Goal: Task Accomplishment & Management: Use online tool/utility

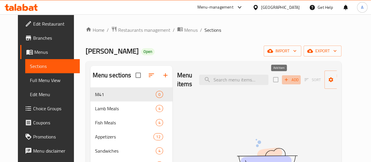
click at [284, 80] on span "Add" at bounding box center [292, 79] width 16 height 7
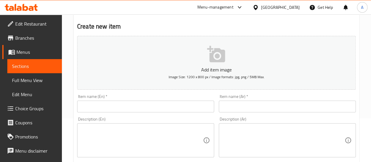
scroll to position [88, 0]
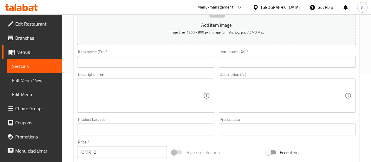
click at [136, 58] on input "text" at bounding box center [145, 62] width 137 height 12
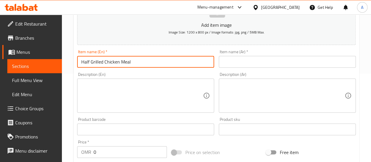
type input "Half Grilled Chicken Meal"
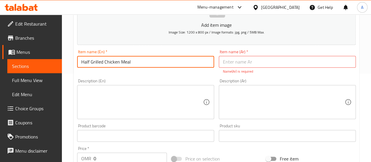
drag, startPoint x: 129, startPoint y: 61, endPoint x: 92, endPoint y: 60, distance: 36.7
click at [42, 70] on div "Edit Restaurant Branches Menus Sections Full Menu View Edit Menu Choice Groups …" at bounding box center [185, 129] width 371 height 407
click at [131, 59] on input "Half Grilled Chicken Meal" at bounding box center [145, 62] width 137 height 12
drag, startPoint x: 126, startPoint y: 62, endPoint x: 61, endPoint y: 61, distance: 64.9
click at [60, 61] on div "Edit Restaurant Branches Menus Sections Full Menu View Edit Menu Choice Groups …" at bounding box center [185, 129] width 371 height 407
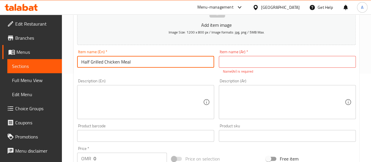
click at [282, 63] on input "text" at bounding box center [287, 62] width 137 height 12
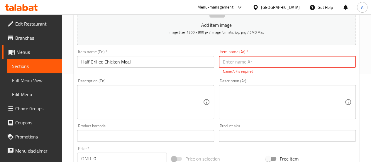
paste input "وجبة نصف دجاجة مشوية"
type input "وجبة نصف دجاجة مشوية"
click at [141, 100] on textarea at bounding box center [142, 102] width 122 height 28
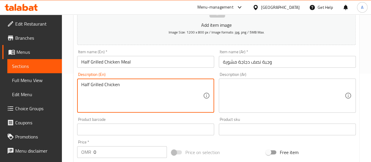
type textarea "Half Grilled Chicken"
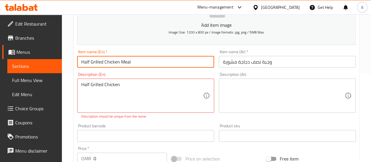
click at [119, 63] on input "Half Grilled Chicken Meal" at bounding box center [145, 62] width 137 height 12
type input "Half Grilled Chicken with rice Meal"
click at [127, 80] on div "Half Grilled Chicken Description (En)" at bounding box center [145, 95] width 137 height 34
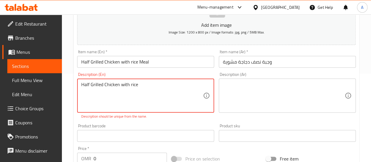
type textarea "Half Grilled Chicken with rice"
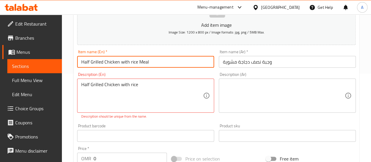
drag, startPoint x: 157, startPoint y: 59, endPoint x: 19, endPoint y: 55, distance: 137.2
click at [19, 55] on div "Edit Restaurant Branches Menus Sections Full Menu View Edit Menu Choice Groups …" at bounding box center [185, 129] width 371 height 407
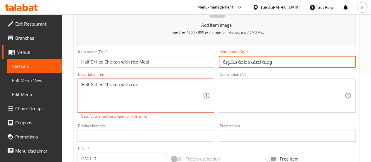
drag, startPoint x: 267, startPoint y: 61, endPoint x: 166, endPoint y: 69, distance: 101.3
click at [166, 69] on div "Add item image Image Size: 1200 x 800 px / Image formats: jpg, png / 5MB Max. I…" at bounding box center [217, 119] width 284 height 260
paste input "مع الأرز"
type input "وجبة نصف دجاجة مشوية مع الأرز"
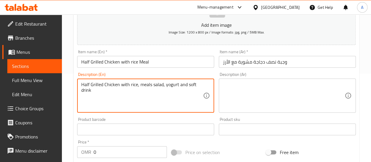
type textarea "Half Grilled Chicken with rice, meals salad, yogurt and soft drink"
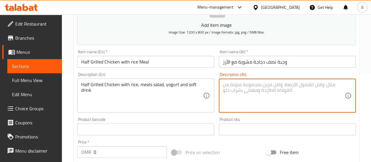
click at [207, 87] on div "Half Grilled Chicken with rice, meals salad, yogurt and soft drink Description …" at bounding box center [145, 95] width 137 height 34
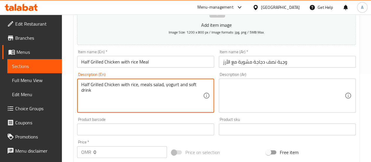
drag, startPoint x: 149, startPoint y: 94, endPoint x: 53, endPoint y: 77, distance: 96.8
click at [53, 77] on div "Edit Restaurant Branches Menus Sections Full Menu View Edit Menu Choice Groups …" at bounding box center [185, 126] width 371 height 401
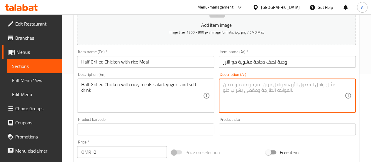
click at [290, 92] on textarea at bounding box center [284, 96] width 122 height 28
paste textarea "وجبة نصف دجاجة مشوية مع الأرز، سلطة، زبادي ومشروب غازي Ask ChatGPT"
type textarea "وجبة نصف دجاجة مشوية مع الأرز، سلطة، زبادي ومشروب غازي Ask ChatGPT"
paste textarea "وجبة نصف دجاجة مشوية مع الأرز، سلطة، زبادي ومشروب غازي"
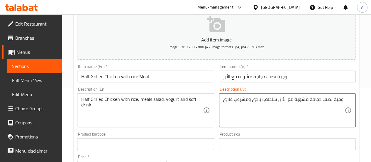
scroll to position [194, 0]
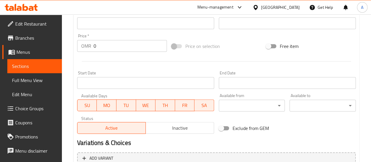
type textarea "وجبة نصف دجاجة مشوية مع الأرز، سلطة، زبادي ومشروب غازي"
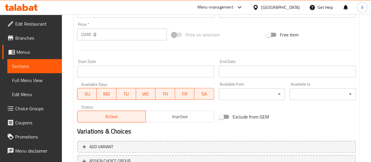
scroll to position [253, 0]
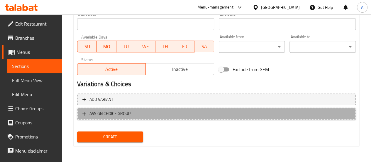
click at [110, 115] on span "ASSIGN CHOICE GROUP" at bounding box center [110, 113] width 41 height 7
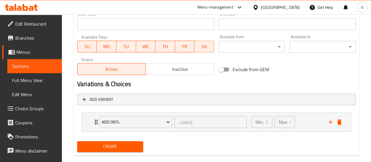
scroll to position [262, 0]
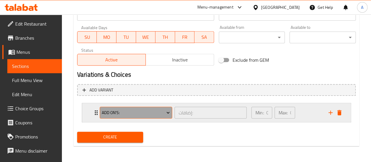
click at [167, 113] on icon "Expand" at bounding box center [168, 113] width 6 height 6
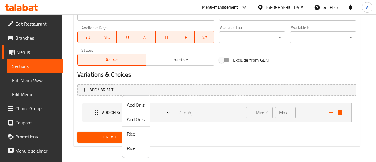
click at [69, 106] on div at bounding box center [188, 81] width 376 height 162
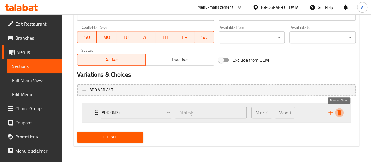
click at [342, 111] on icon "delete" at bounding box center [339, 112] width 7 height 7
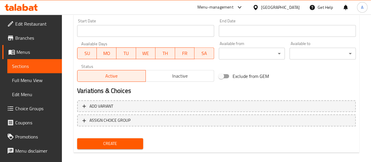
scroll to position [253, 0]
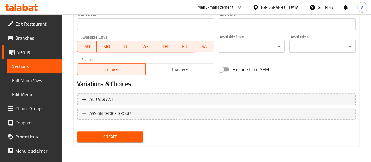
click at [114, 133] on span "Create" at bounding box center [110, 136] width 57 height 7
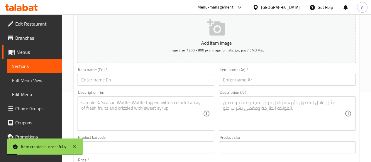
scroll to position [47, 0]
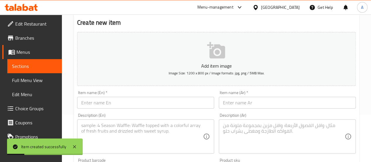
click at [41, 67] on span "Sections" at bounding box center [34, 66] width 45 height 7
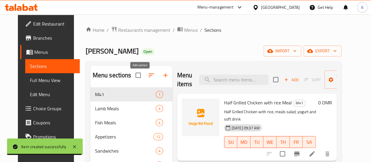
click at [164, 77] on icon "button" at bounding box center [166, 75] width 4 height 4
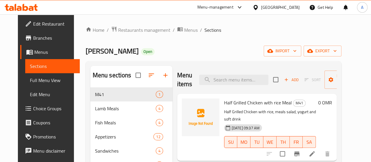
click at [93, 80] on h2 "Menu sections" at bounding box center [112, 75] width 39 height 9
click at [341, 79] on span "Manage items" at bounding box center [344, 79] width 30 height 15
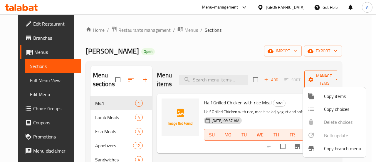
drag, startPoint x: 336, startPoint y: 80, endPoint x: 341, endPoint y: 78, distance: 4.7
click at [340, 79] on div at bounding box center [188, 81] width 376 height 162
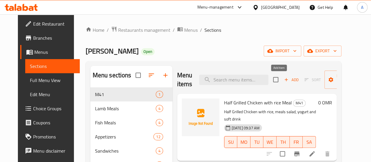
click at [285, 78] on span "Add" at bounding box center [292, 79] width 16 height 7
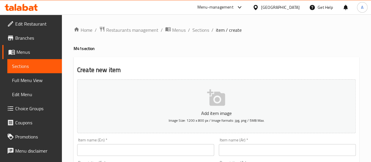
scroll to position [117, 0]
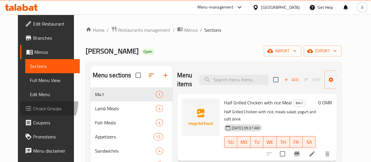
click at [22, 102] on link "Choice Groups" at bounding box center [50, 108] width 60 height 14
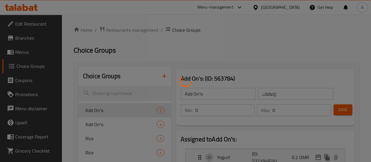
click at [20, 107] on div at bounding box center [185, 81] width 371 height 162
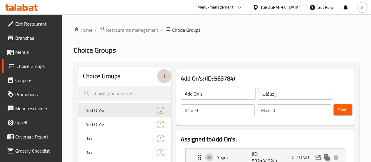
click at [161, 76] on icon "button" at bounding box center [164, 76] width 7 height 7
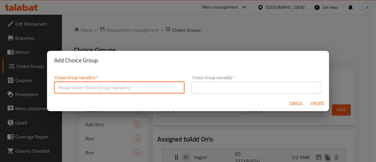
drag, startPoint x: 137, startPoint y: 90, endPoint x: 145, endPoint y: 88, distance: 8.0
click at [142, 90] on input "text" at bounding box center [119, 88] width 130 height 12
type input "Choice of Soft Drink"
click at [86, 90] on input "Choice of Soft Drink" at bounding box center [119, 88] width 130 height 12
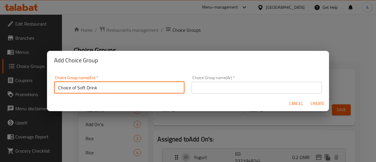
click at [86, 90] on input "Choice of Soft Drink" at bounding box center [119, 88] width 130 height 12
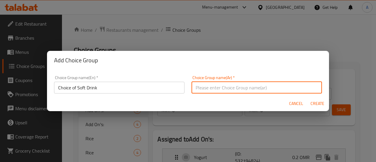
drag, startPoint x: 260, startPoint y: 87, endPoint x: 264, endPoint y: 84, distance: 4.4
click at [260, 88] on input "text" at bounding box center [256, 88] width 130 height 12
paste input "اختيار المشروب الغازي"
type input "اختيار المشروب الغازي"
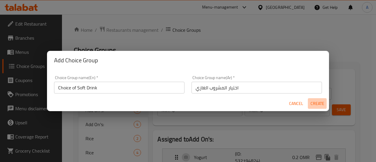
click at [319, 105] on span "Create" at bounding box center [317, 103] width 14 height 7
type input "Choice of Soft Drink"
type input "اختيار المشروب الغازي"
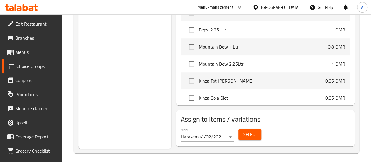
scroll to position [1498, 0]
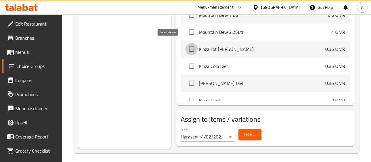
click at [186, 49] on input "checkbox" at bounding box center [192, 49] width 12 height 12
checkbox input "true"
drag, startPoint x: 169, startPoint y: 62, endPoint x: 170, endPoint y: 69, distance: 7.0
click at [186, 62] on input "checkbox" at bounding box center [192, 66] width 12 height 12
checkbox input "true"
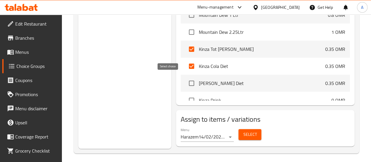
click at [186, 81] on input "checkbox" at bounding box center [192, 83] width 12 height 12
checkbox input "true"
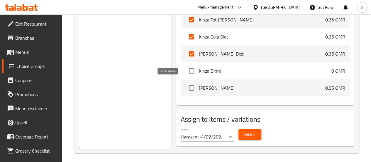
click at [186, 84] on input "checkbox" at bounding box center [192, 88] width 12 height 12
checkbox input "true"
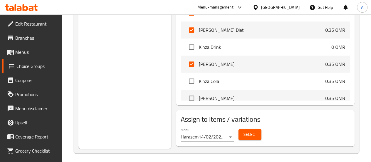
scroll to position [1556, 0]
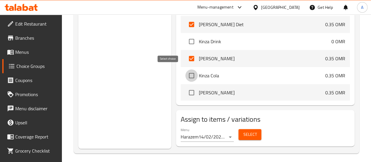
click at [186, 73] on input "checkbox" at bounding box center [192, 75] width 12 height 12
checkbox input "true"
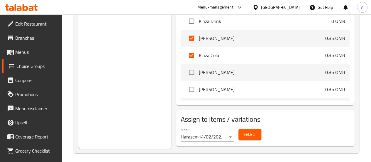
scroll to position [1586, 0]
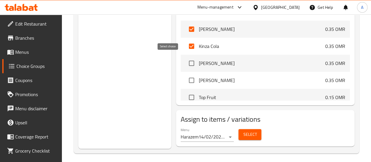
click at [186, 61] on input "checkbox" at bounding box center [192, 63] width 12 height 12
checkbox input "true"
click at [186, 76] on input "checkbox" at bounding box center [192, 80] width 12 height 12
checkbox input "true"
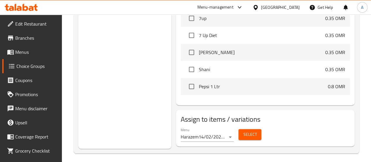
scroll to position [1380, 0]
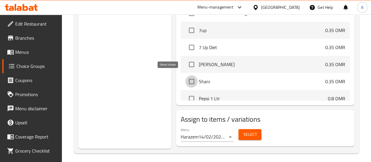
click at [186, 81] on input "checkbox" at bounding box center [192, 81] width 12 height 12
checkbox input "true"
click at [186, 59] on input "checkbox" at bounding box center [192, 64] width 12 height 12
checkbox input "true"
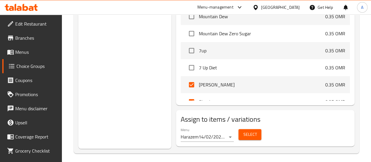
scroll to position [1351, 0]
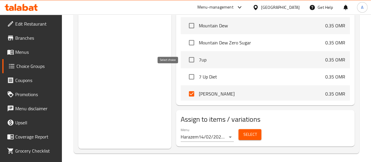
click at [186, 75] on input "checkbox" at bounding box center [192, 76] width 12 height 12
checkbox input "true"
click at [181, 51] on li "7up 0.35 OMR" at bounding box center [265, 59] width 169 height 17
click at [186, 57] on input "checkbox" at bounding box center [192, 59] width 12 height 12
checkbox input "true"
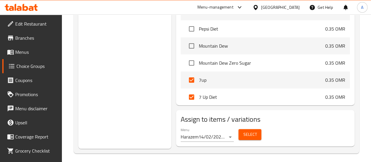
scroll to position [1322, 0]
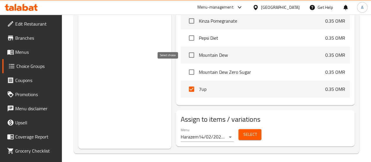
click at [186, 67] on input "checkbox" at bounding box center [192, 72] width 12 height 12
checkbox input "true"
click at [186, 54] on input "checkbox" at bounding box center [192, 55] width 12 height 12
checkbox input "true"
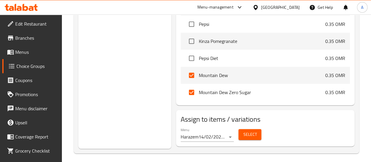
scroll to position [1292, 0]
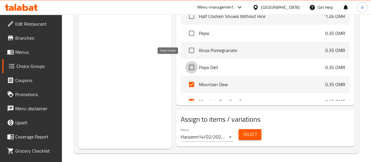
click at [186, 63] on input "checkbox" at bounding box center [192, 67] width 12 height 12
checkbox input "true"
click at [186, 48] on input "checkbox" at bounding box center [192, 50] width 12 height 12
checkbox input "true"
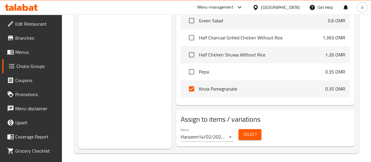
scroll to position [1263, 0]
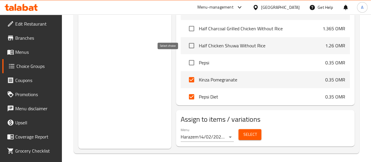
click at [186, 62] on input "checkbox" at bounding box center [192, 62] width 12 height 12
checkbox input "true"
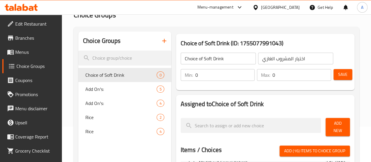
scroll to position [0, 0]
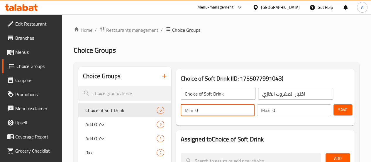
drag, startPoint x: 202, startPoint y: 109, endPoint x: 160, endPoint y: 113, distance: 42.2
click at [180, 111] on div "Min: 0 ​" at bounding box center [218, 110] width 77 height 14
type input "1"
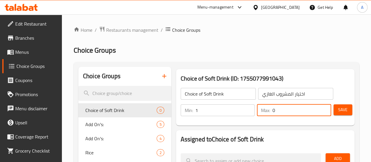
drag, startPoint x: 280, startPoint y: 110, endPoint x: 264, endPoint y: 113, distance: 16.2
click at [238, 108] on div "Min: 1 ​ Max: 0 ​" at bounding box center [256, 110] width 155 height 16
type input "1"
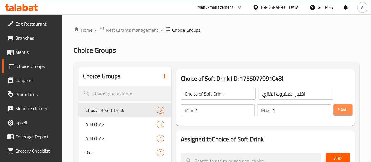
click at [339, 108] on span "Save" at bounding box center [343, 109] width 9 height 7
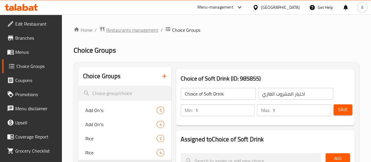
click at [151, 31] on span "Restaurants management" at bounding box center [132, 29] width 52 height 7
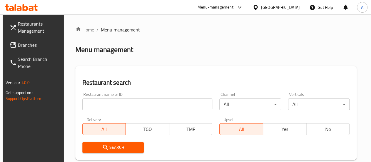
click at [109, 102] on input "search" at bounding box center [148, 104] width 130 height 12
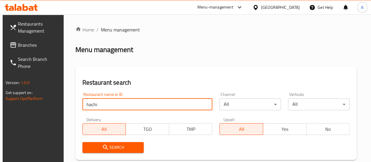
type input "hachi basha"
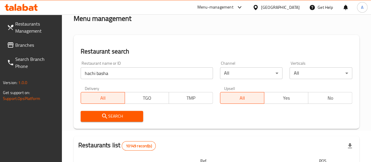
scroll to position [29, 0]
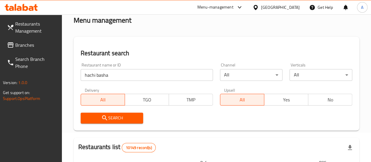
click at [115, 117] on span "Search" at bounding box center [111, 117] width 53 height 7
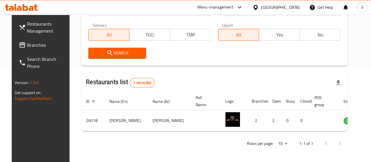
scroll to position [95, 0]
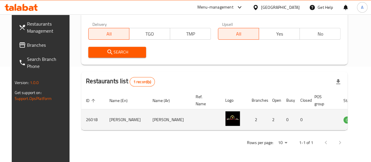
click at [371, 121] on icon "enhanced table" at bounding box center [378, 119] width 6 height 5
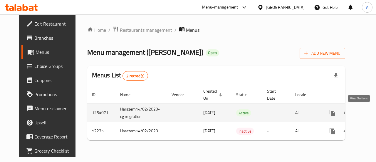
click at [371, 114] on icon "enhanced table" at bounding box center [374, 112] width 7 height 7
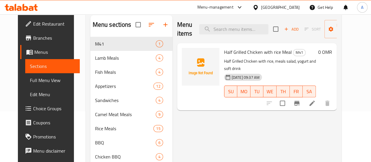
scroll to position [64, 0]
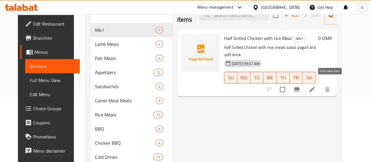
click at [315, 87] on icon at bounding box center [312, 89] width 5 height 5
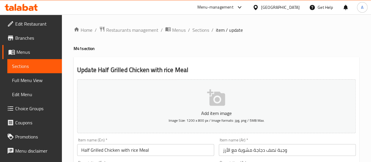
scroll to position [88, 0]
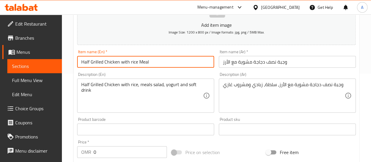
click at [130, 60] on input "Half Grilled Chicken with rice Meal" at bounding box center [145, 62] width 137 height 12
click at [132, 61] on input "Half Grilled Chicken with rice Meal" at bounding box center [145, 62] width 137 height 12
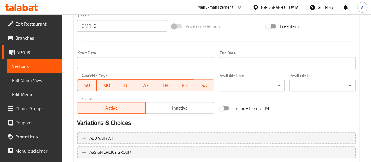
scroll to position [235, 0]
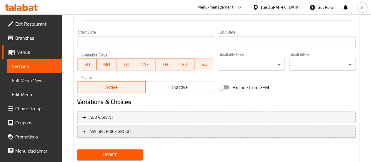
type input "Half Grilled Chicken with Rice Meal"
click at [142, 132] on span "ASSIGN CHOICE GROUP" at bounding box center [217, 131] width 268 height 7
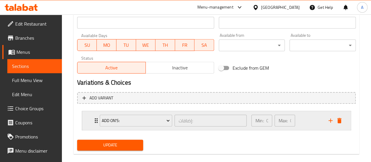
scroll to position [262, 0]
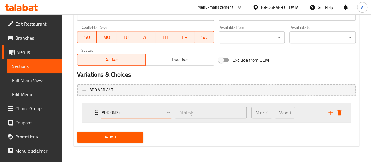
click at [143, 114] on span "Add On's:" at bounding box center [136, 112] width 68 height 7
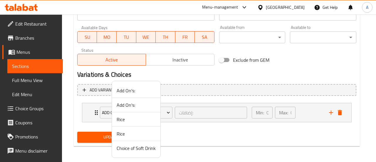
click at [133, 149] on span "Choice of Soft Drink" at bounding box center [136, 147] width 39 height 7
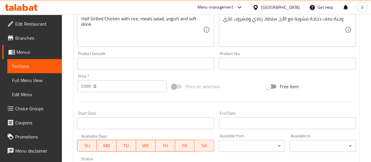
scroll to position [145, 0]
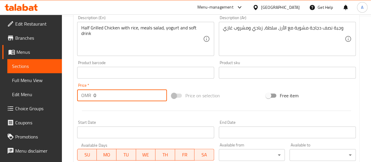
drag, startPoint x: 107, startPoint y: 99, endPoint x: 86, endPoint y: 93, distance: 21.9
click at [89, 95] on div "OMR 0 Price *" at bounding box center [122, 95] width 90 height 12
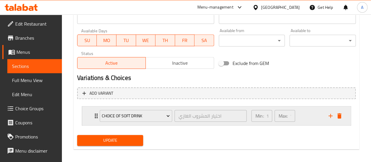
scroll to position [262, 0]
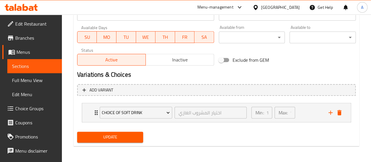
type input "3.02"
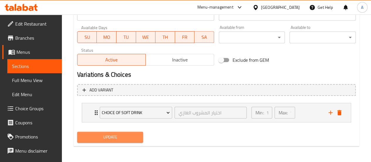
click at [119, 136] on span "Update" at bounding box center [110, 136] width 57 height 7
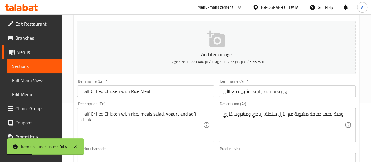
scroll to position [0, 0]
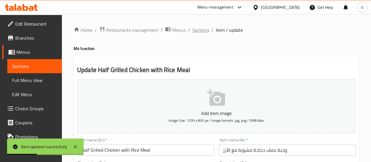
click at [198, 32] on span "Sections" at bounding box center [201, 29] width 17 height 7
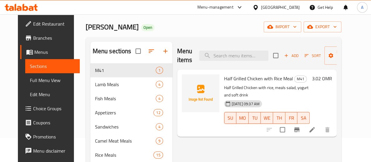
scroll to position [29, 0]
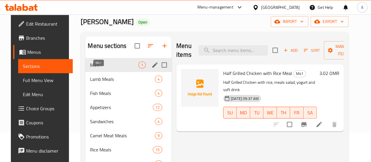
click at [101, 68] on span "M41" at bounding box center [114, 64] width 48 height 7
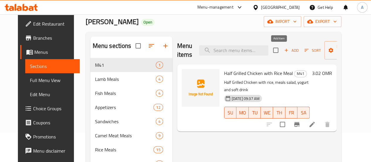
click at [284, 51] on span "Add" at bounding box center [292, 50] width 16 height 7
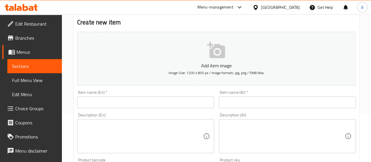
scroll to position [88, 0]
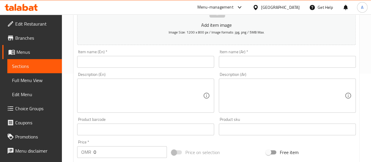
click at [134, 70] on div "Description (En) Description (En)" at bounding box center [146, 92] width 142 height 45
click at [137, 64] on input "text" at bounding box center [145, 62] width 137 height 12
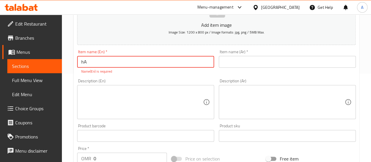
type input "h"
type input "Half Chicken Mandi With Rice Meal"
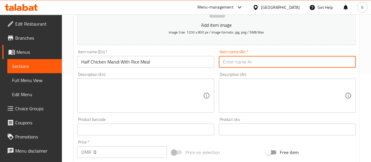
click at [119, 61] on input "Half Chicken Mandi With Rice Meal" at bounding box center [145, 62] width 137 height 12
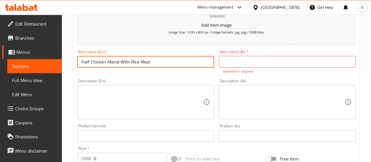
click at [119, 61] on input "Half Chicken Mandi With Rice Meal" at bounding box center [145, 62] width 137 height 12
click at [260, 62] on input "text" at bounding box center [287, 62] width 137 height 12
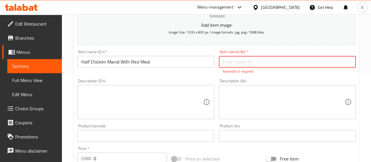
paste input "وجبة نصف دجاجة مندي مع الأرز"
type input "وجبة نصف دجاجة مندي مع الأرز"
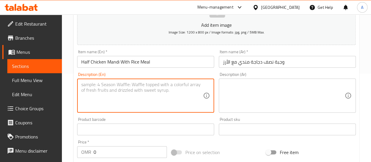
click at [159, 99] on textarea at bounding box center [142, 96] width 122 height 28
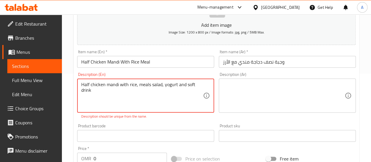
drag, startPoint x: 126, startPoint y: 91, endPoint x: 55, endPoint y: 81, distance: 71.2
click at [55, 81] on div "Edit Restaurant Branches Menus Sections Full Menu View Edit Menu Choice Groups …" at bounding box center [185, 129] width 371 height 407
type textarea "Half chicken mandi with rice, meals salad, yogurt and soft drink"
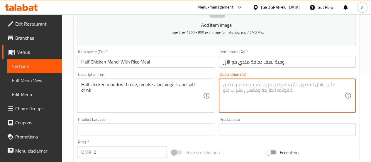
drag, startPoint x: 292, startPoint y: 85, endPoint x: 292, endPoint y: 95, distance: 10.6
click at [292, 86] on textarea at bounding box center [284, 96] width 122 height 28
paste textarea "Half chicken mandi with rice, meals salad, yogurt and soft drink"
type textarea "Half chicken mandi with rice, meals salad, yogurt and soft drink"
paste textarea "وجبة نصف دجاجة مندي مع الأرز، سلطة، زبادي ومشروب غازي"
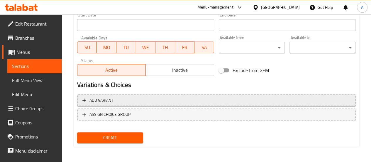
scroll to position [253, 0]
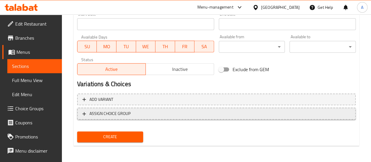
type textarea "وجبة نصف دجاجة مندي مع الأرز، سلطة، زبادي ومشروب غازي"
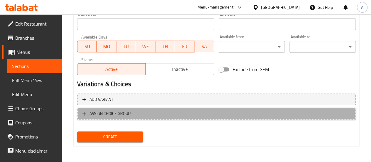
click at [125, 115] on span "ASSIGN CHOICE GROUP" at bounding box center [110, 113] width 41 height 7
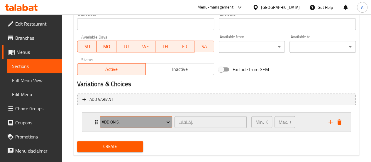
click at [148, 123] on span "Add On's:" at bounding box center [136, 121] width 68 height 7
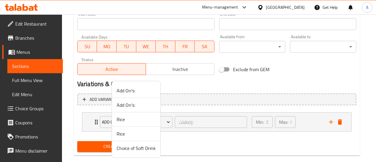
click at [147, 149] on span "Choice of Soft Drink" at bounding box center [136, 147] width 39 height 7
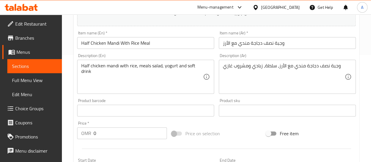
scroll to position [106, 0]
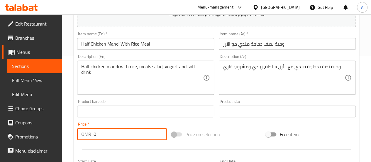
drag, startPoint x: 117, startPoint y: 133, endPoint x: 148, endPoint y: 73, distance: 67.5
click at [117, 133] on input "0" at bounding box center [130, 134] width 73 height 12
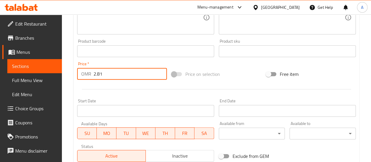
scroll to position [262, 0]
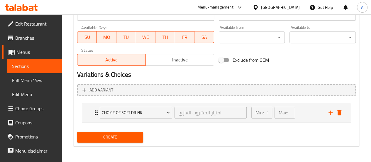
type input "2.81"
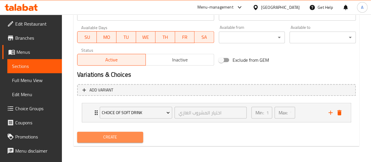
click at [105, 133] on span "Create" at bounding box center [110, 136] width 57 height 7
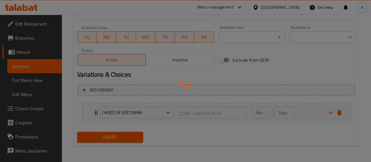
type input "0"
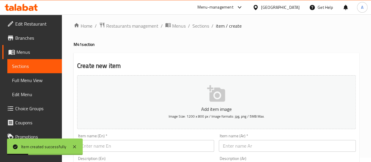
scroll to position [0, 0]
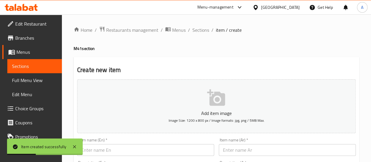
click at [46, 66] on span "Sections" at bounding box center [34, 66] width 45 height 7
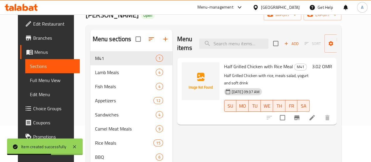
scroll to position [35, 0]
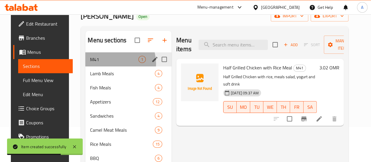
click at [105, 66] on div "M41 1" at bounding box center [128, 59] width 86 height 14
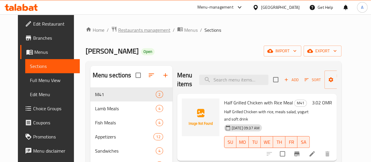
click at [143, 27] on span "Restaurants management" at bounding box center [144, 29] width 52 height 7
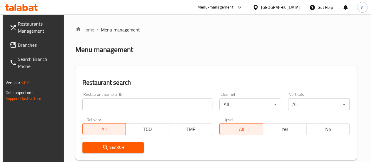
click at [109, 105] on input "search" at bounding box center [148, 104] width 130 height 12
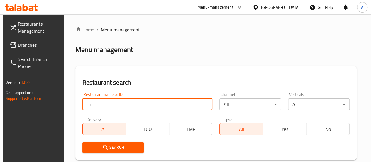
type input "rfc"
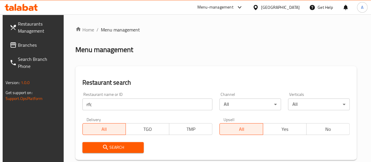
click at [216, 115] on div "Upsell All Yes No" at bounding box center [284, 126] width 137 height 25
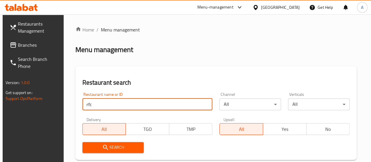
click at [108, 106] on input "rfc" at bounding box center [148, 104] width 130 height 12
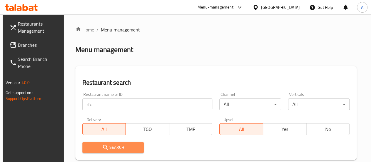
click at [108, 147] on span "Search" at bounding box center [113, 147] width 52 height 7
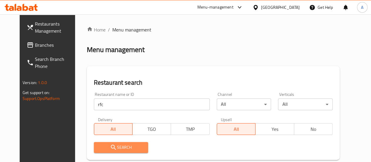
click at [122, 147] on span "Search" at bounding box center [121, 147] width 45 height 7
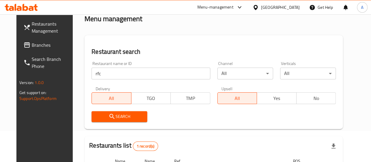
scroll to position [86, 0]
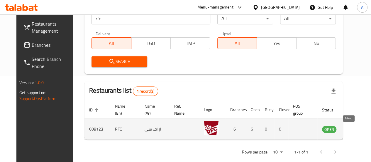
click at [353, 132] on link "enhanced table" at bounding box center [358, 128] width 11 height 7
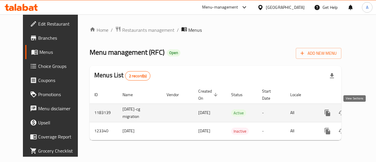
click at [366, 110] on icon "enhanced table" at bounding box center [369, 112] width 7 height 7
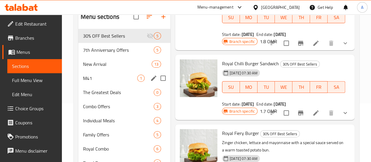
scroll to position [59, 0]
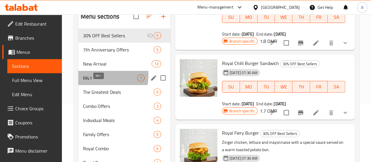
click at [96, 81] on span "M41" at bounding box center [110, 77] width 54 height 7
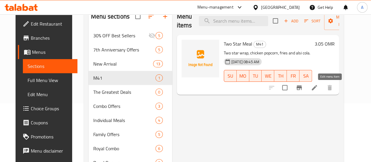
click at [317, 87] on icon at bounding box center [314, 87] width 5 height 5
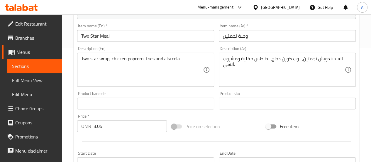
scroll to position [88, 0]
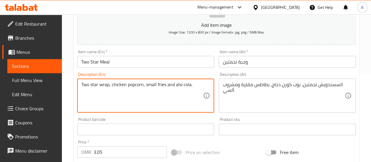
click at [143, 83] on textarea "Two star wrap, chicken popcorn, small fries and alsi cola." at bounding box center [142, 96] width 122 height 28
click at [111, 82] on textarea "Two star wrap, chicken popcorn, small fries and alsi cola." at bounding box center [142, 96] width 122 height 28
drag, startPoint x: 159, startPoint y: 95, endPoint x: 70, endPoint y: 83, distance: 89.9
click at [70, 83] on div "Home / Restaurants management / Menus / Sections / item / update M41 section Up…" at bounding box center [216, 126] width 309 height 401
type textarea "Two star wrap, normal chicken popcorn, small fries and alsi cola."
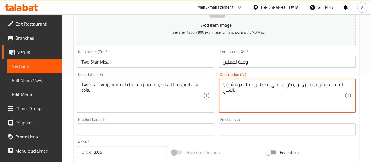
drag, startPoint x: 277, startPoint y: 101, endPoint x: 163, endPoint y: 58, distance: 121.7
paste textarea "رغيفان ستار، [PERSON_NAME] دجاج عادي، بطاطس مقلية صغيرة وكولا ألسي. Ask ChatGPT"
paste textarea "رغيفان ستار، [PERSON_NAME] دجاج عادي، بطاطس مقلية صغيرة وكولا"
drag, startPoint x: 321, startPoint y: 84, endPoint x: 342, endPoint y: 83, distance: 21.2
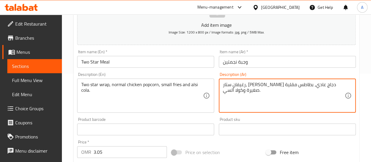
click at [342, 83] on textarea "رغيفان ستار، [PERSON_NAME] دجاج عادي، بطاطس مقلية صغيرة وكولا ألسي." at bounding box center [284, 96] width 122 height 28
type textarea "سندويش نجمتين، [PERSON_NAME] دجاج عادي، بطاطس مقلية صغيرة وكولا ألسي."
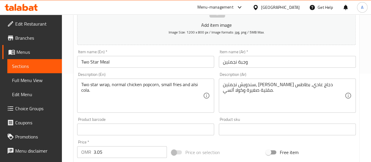
click at [352, 73] on div "Description (Ar) سندويش نجمتين، [PERSON_NAME] دجاج عادي، بطاطس مقلية صغيرة وكول…" at bounding box center [287, 92] width 137 height 40
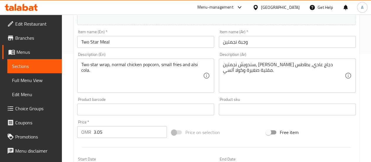
scroll to position [253, 0]
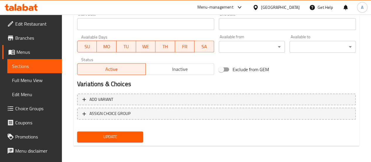
click at [120, 137] on span "Update" at bounding box center [110, 136] width 57 height 7
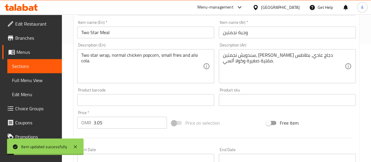
scroll to position [0, 0]
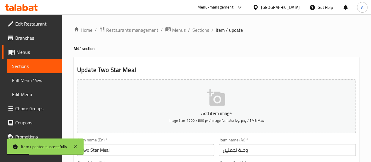
click at [202, 32] on span "Sections" at bounding box center [201, 29] width 17 height 7
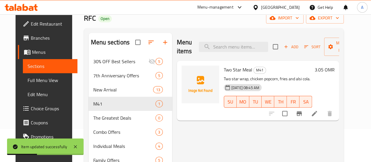
scroll to position [59, 0]
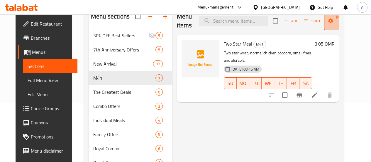
click at [332, 22] on span "Manage items" at bounding box center [344, 21] width 30 height 15
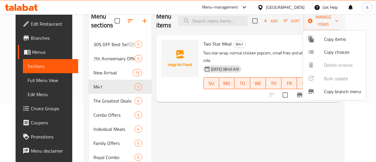
click at [222, 116] on div at bounding box center [188, 81] width 376 height 162
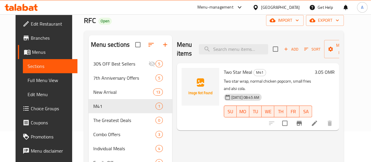
scroll to position [0, 0]
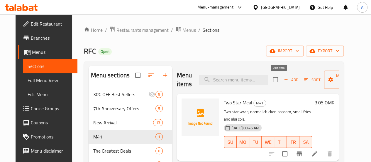
click at [285, 80] on icon "button" at bounding box center [286, 79] width 3 height 3
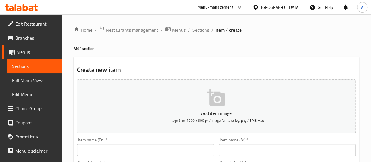
scroll to position [88, 0]
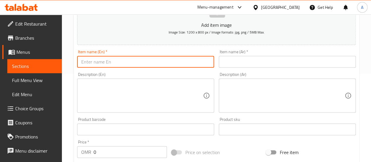
drag, startPoint x: 85, startPoint y: 62, endPoint x: 148, endPoint y: 43, distance: 65.4
click at [85, 62] on input "text" at bounding box center [145, 62] width 137 height 12
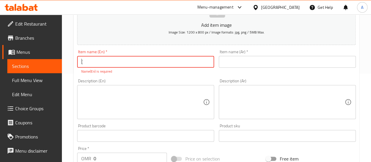
type input "ٌ"
type input "RFC Snack Meal"
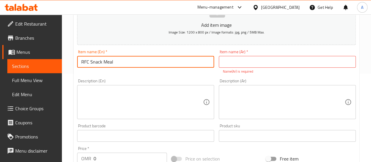
drag, startPoint x: 154, startPoint y: 59, endPoint x: 83, endPoint y: 63, distance: 70.9
click at [80, 64] on input "RFC Snack Meal" at bounding box center [145, 62] width 137 height 12
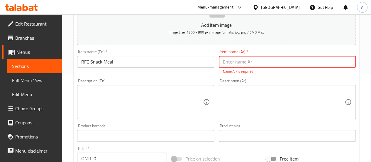
click at [283, 59] on input "text" at bounding box center [287, 62] width 137 height 12
type input "و"
type input ","
type input "وجبة سناك"
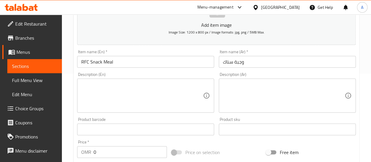
drag, startPoint x: 88, startPoint y: 121, endPoint x: 98, endPoint y: 109, distance: 15.9
click at [88, 121] on div "Product barcode Product barcode" at bounding box center [146, 126] width 142 height 23
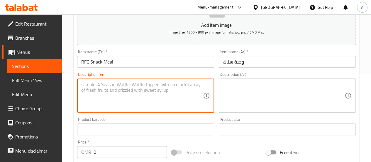
click at [121, 90] on textarea at bounding box center [142, 96] width 122 height 28
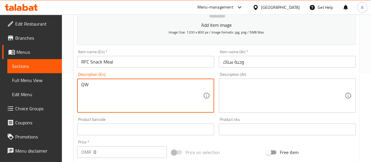
type textarea "Q"
type textarea "RFC"
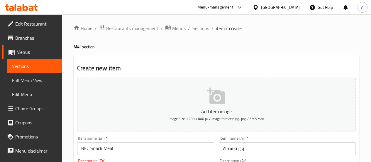
scroll to position [117, 0]
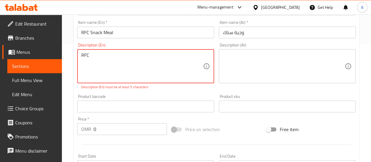
drag, startPoint x: 127, startPoint y: 65, endPoint x: 33, endPoint y: 64, distance: 94.0
click at [33, 65] on div "Edit Restaurant Branches Menus Sections Full Menu View Edit Menu Choice Groups …" at bounding box center [185, 100] width 371 height 407
